Goal: Navigation & Orientation: Go to known website

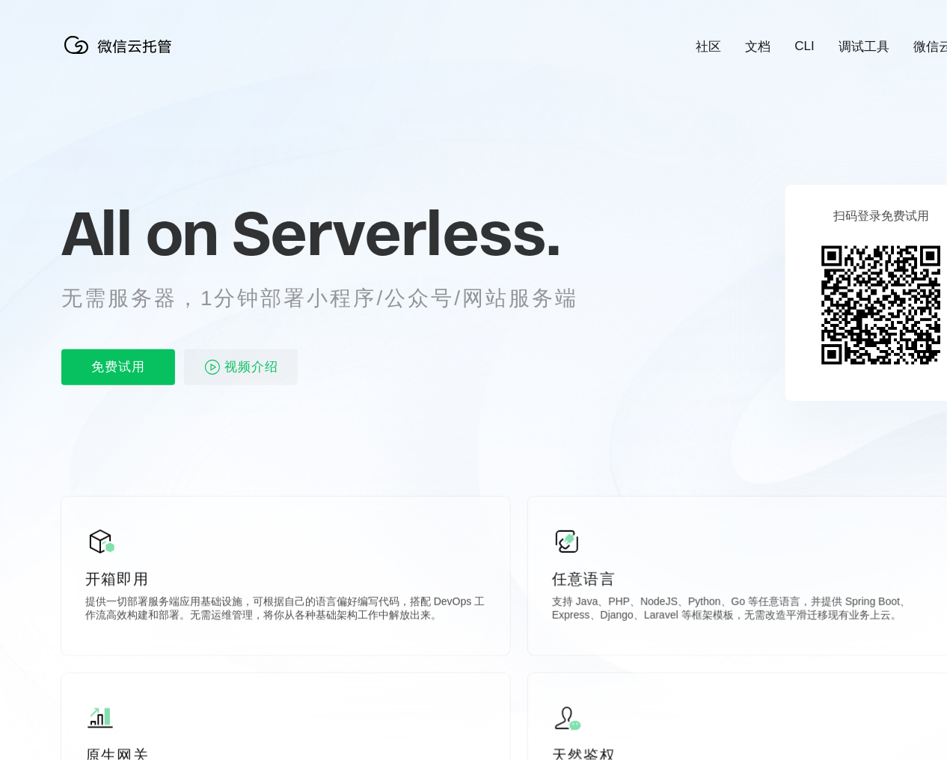
scroll to position [0, 2659]
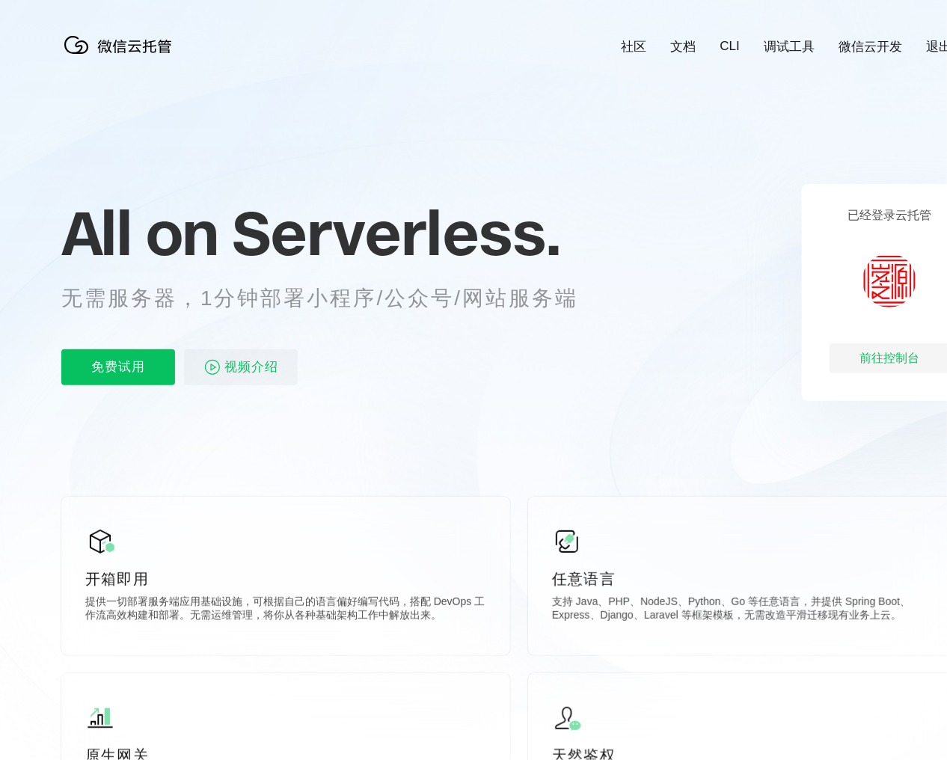
scroll to position [0, 2659]
